Goal: Register for event/course

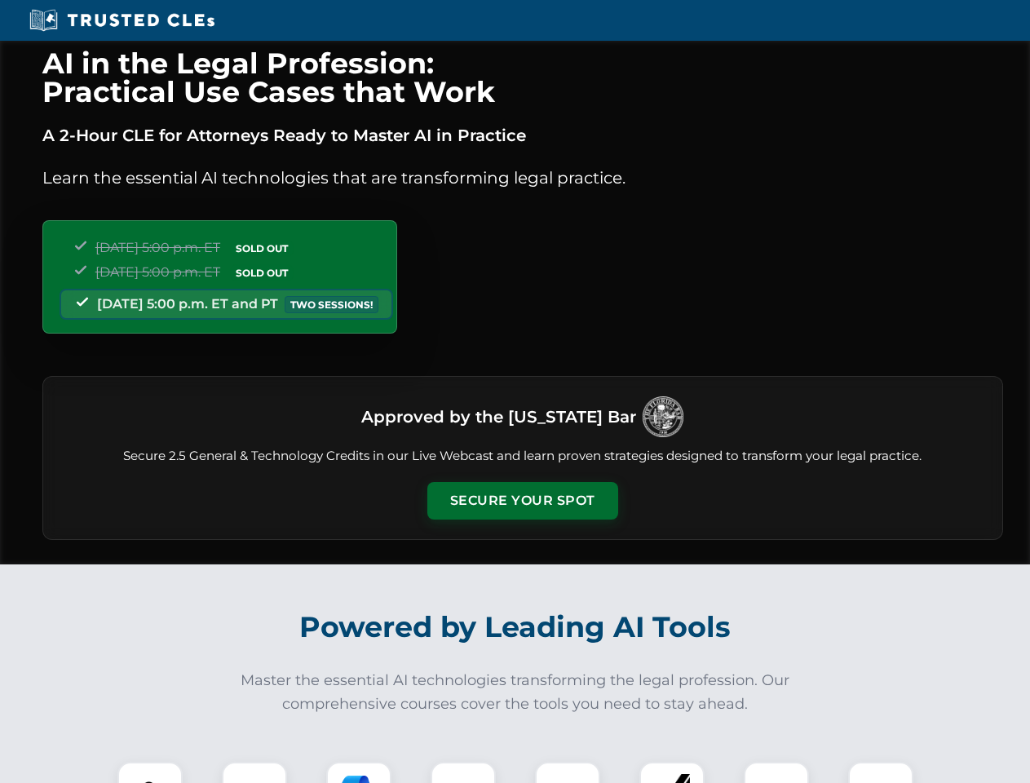
click at [522, 501] on button "Secure Your Spot" at bounding box center [522, 501] width 191 height 38
click at [150, 772] on img at bounding box center [149, 794] width 47 height 47
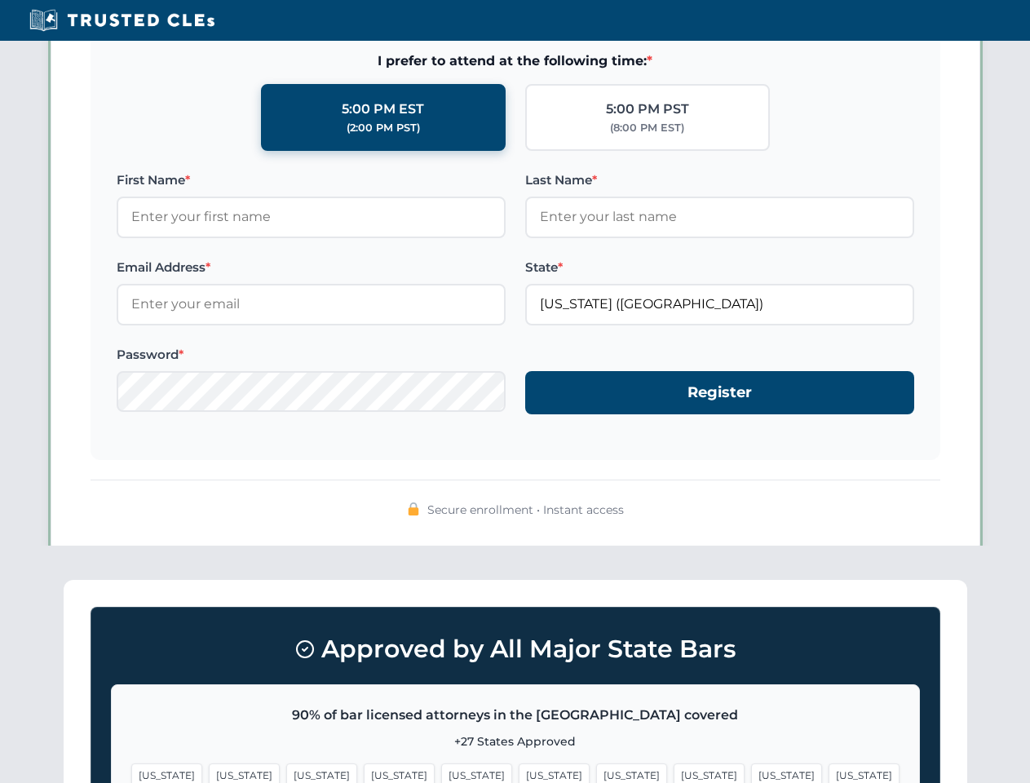
click at [596, 772] on span "[US_STATE]" at bounding box center [631, 775] width 71 height 24
click at [751, 772] on span "[US_STATE]" at bounding box center [786, 775] width 71 height 24
